Goal: Information Seeking & Learning: Find specific fact

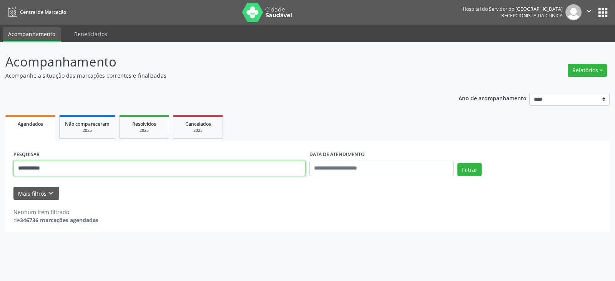
type input "**********"
click at [458, 163] on button "Filtrar" at bounding box center [470, 169] width 24 height 13
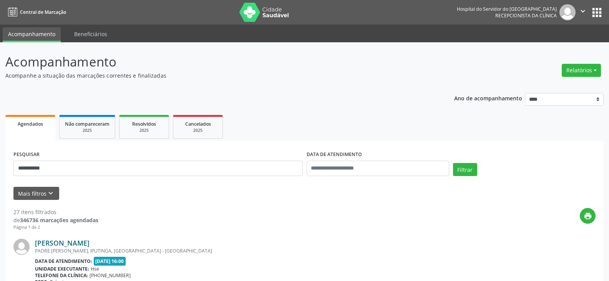
click at [90, 243] on link "[PERSON_NAME]" at bounding box center [62, 243] width 55 height 8
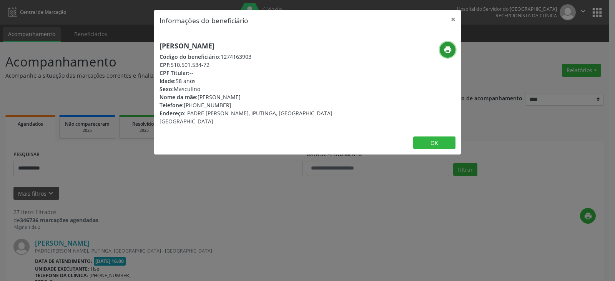
click at [449, 48] on icon "print" at bounding box center [448, 49] width 8 height 8
drag, startPoint x: 196, startPoint y: 105, endPoint x: 234, endPoint y: 105, distance: 37.3
click at [234, 105] on div "Telefone: [PHONE_NUMBER]" at bounding box center [257, 105] width 194 height 8
copy div "99379-3939"
click at [454, 22] on button "×" at bounding box center [453, 19] width 15 height 19
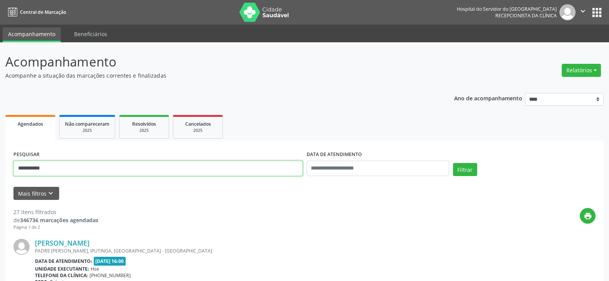
drag, startPoint x: 159, startPoint y: 163, endPoint x: 0, endPoint y: 172, distance: 159.5
type input "**********"
click at [453, 163] on button "Filtrar" at bounding box center [465, 169] width 24 height 13
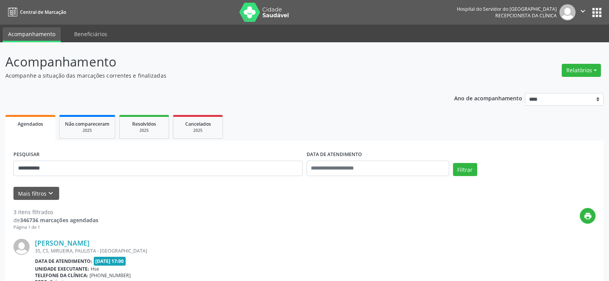
click at [79, 248] on div "35, CS, MIRUEIRA, PAULISTA - [GEOGRAPHIC_DATA]" at bounding box center [258, 251] width 446 height 7
click at [84, 242] on link "[PERSON_NAME]" at bounding box center [62, 243] width 55 height 8
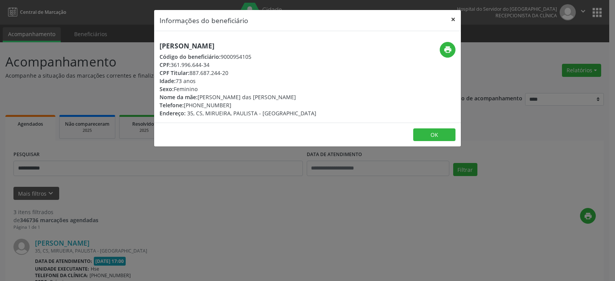
click at [452, 21] on button "×" at bounding box center [453, 19] width 15 height 19
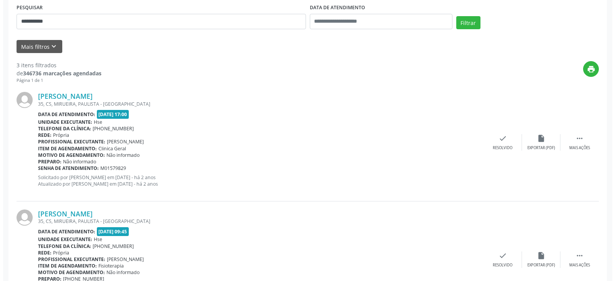
scroll to position [154, 0]
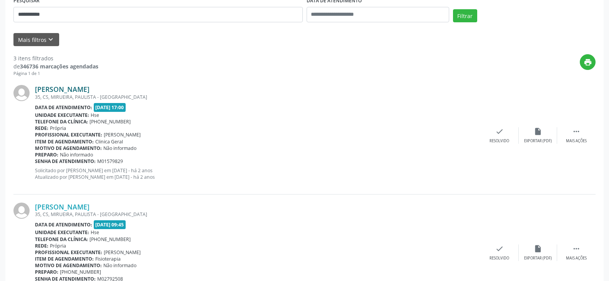
click at [90, 88] on link "[PERSON_NAME]" at bounding box center [62, 89] width 55 height 8
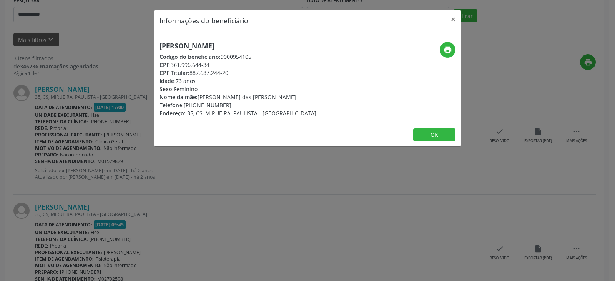
drag, startPoint x: 190, startPoint y: 73, endPoint x: 235, endPoint y: 74, distance: 45.4
click at [235, 74] on div "CPF Titular: 887.687.244-20" at bounding box center [238, 73] width 157 height 8
copy div "887.687.244-20"
drag, startPoint x: 161, startPoint y: 47, endPoint x: 244, endPoint y: 50, distance: 82.8
click at [244, 50] on div "[PERSON_NAME] Código do beneficiário: 9000954105 CPF: 361.996.644-34 CPF Titula…" at bounding box center [238, 79] width 157 height 75
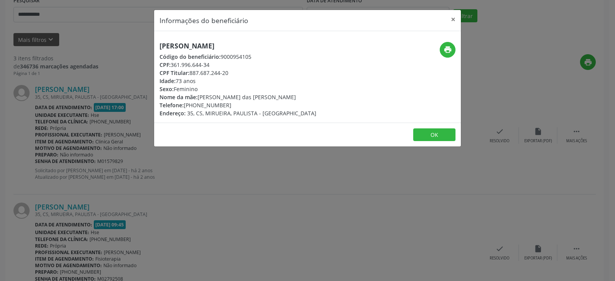
drag, startPoint x: 160, startPoint y: 44, endPoint x: 254, endPoint y: 49, distance: 94.0
click at [254, 49] on h5 "[PERSON_NAME]" at bounding box center [238, 46] width 157 height 8
copy h5 "[PERSON_NAME]"
drag, startPoint x: 204, startPoint y: 107, endPoint x: 242, endPoint y: 108, distance: 37.7
click at [242, 108] on div "Telefone: [PHONE_NUMBER]" at bounding box center [238, 105] width 157 height 8
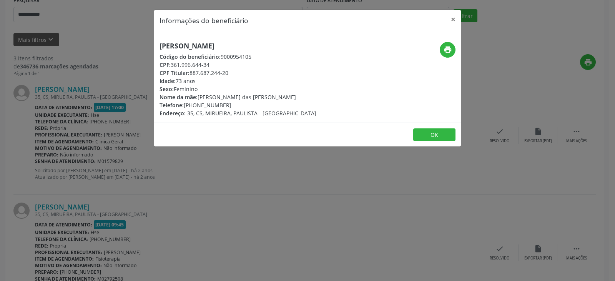
copy div "98748-8433"
click at [446, 43] on button "print" at bounding box center [448, 50] width 16 height 16
